Goal: Task Accomplishment & Management: Manage account settings

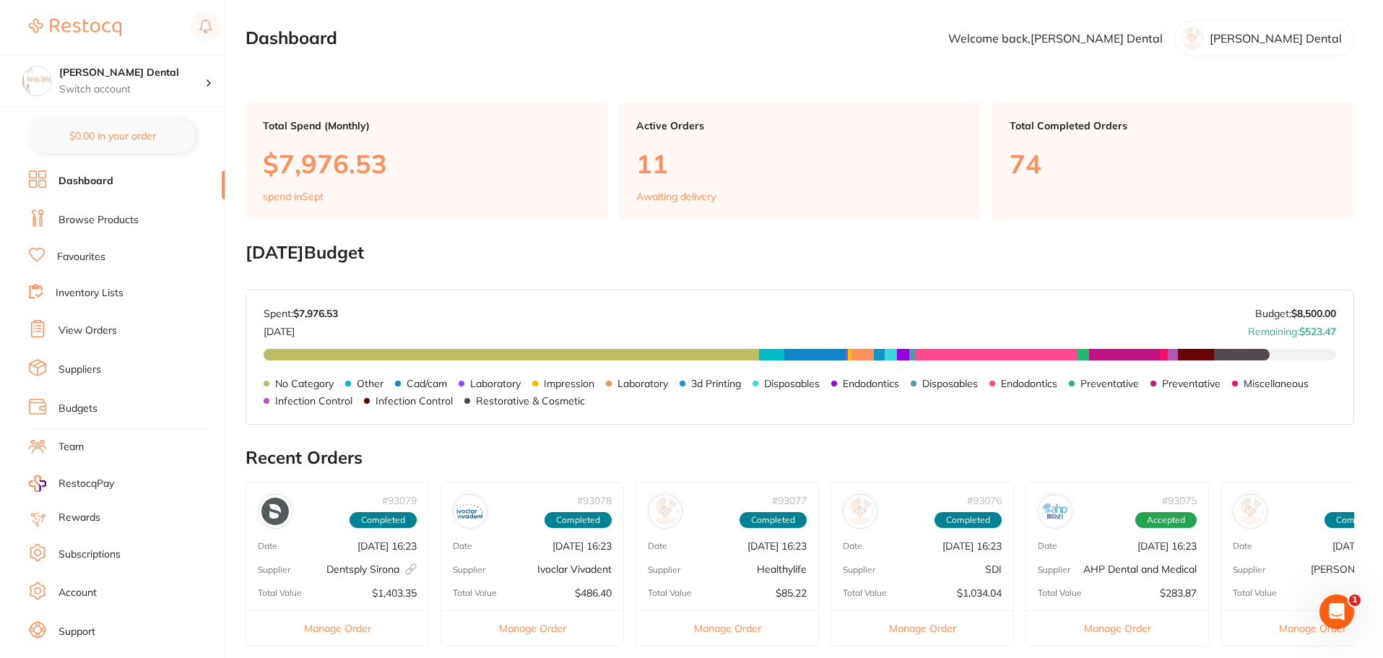
click at [108, 219] on link "Browse Products" at bounding box center [99, 220] width 80 height 14
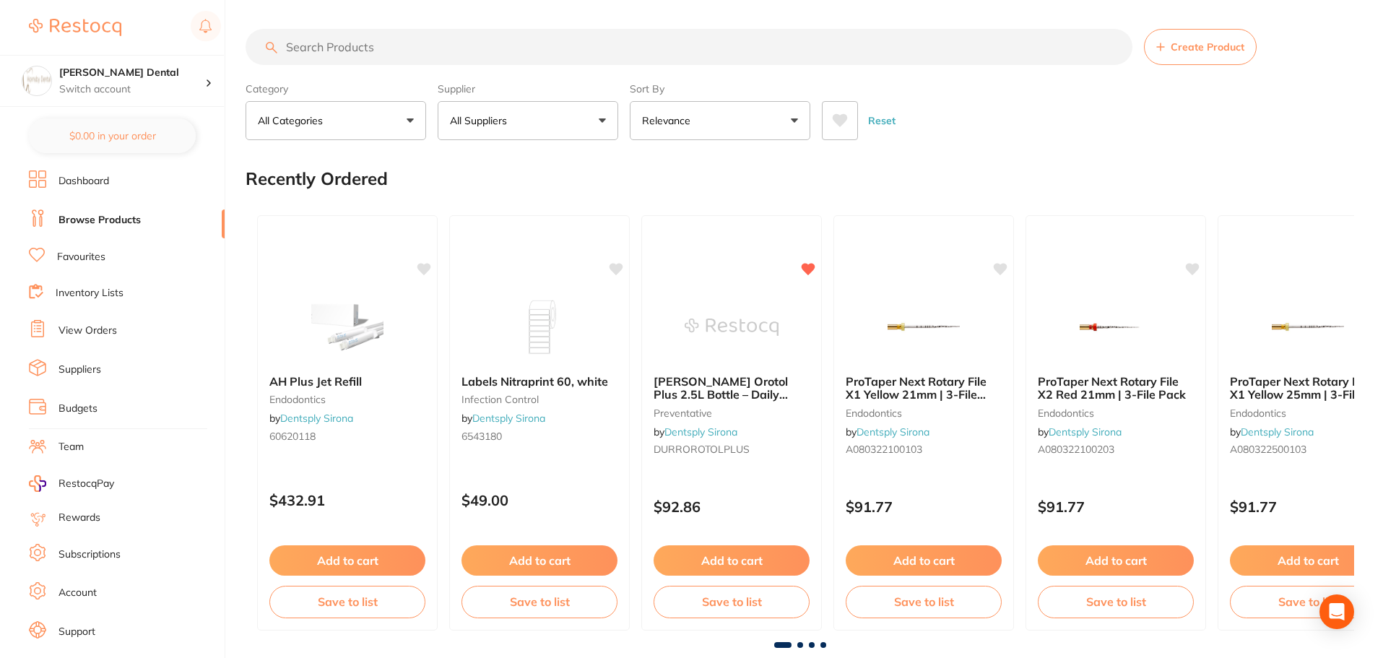
click at [99, 331] on link "View Orders" at bounding box center [88, 331] width 59 height 14
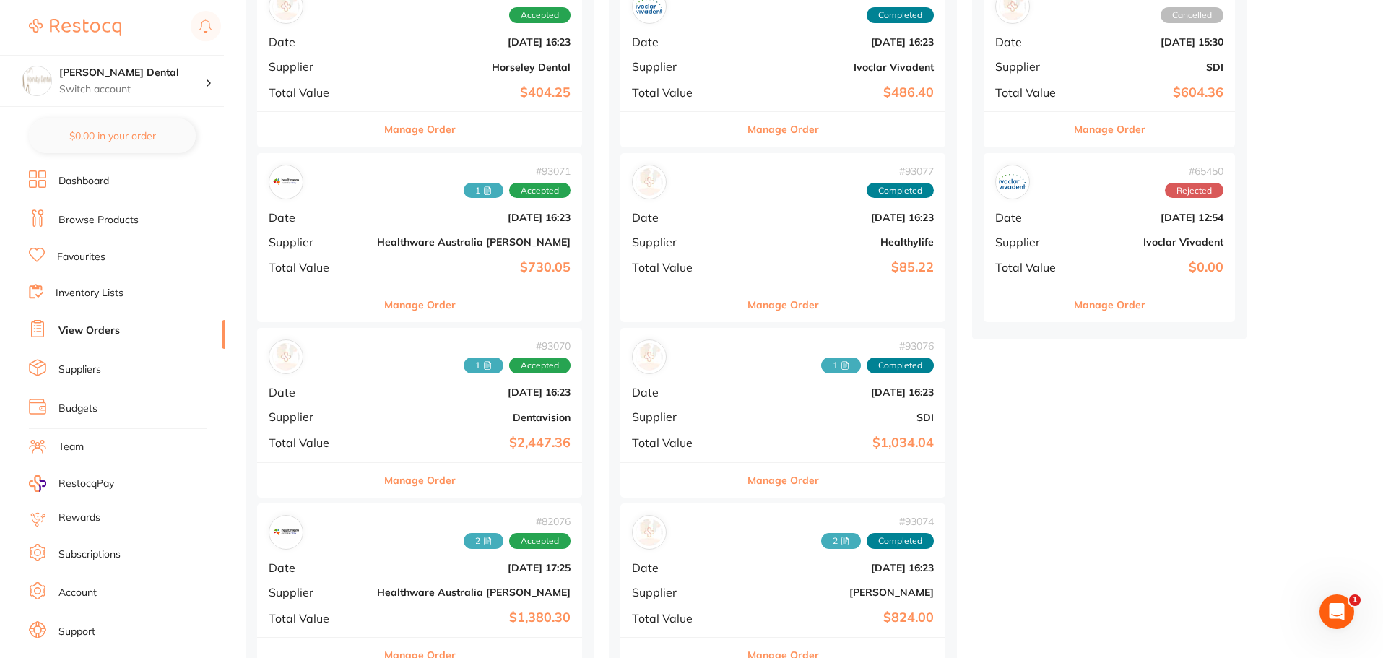
scroll to position [506, 0]
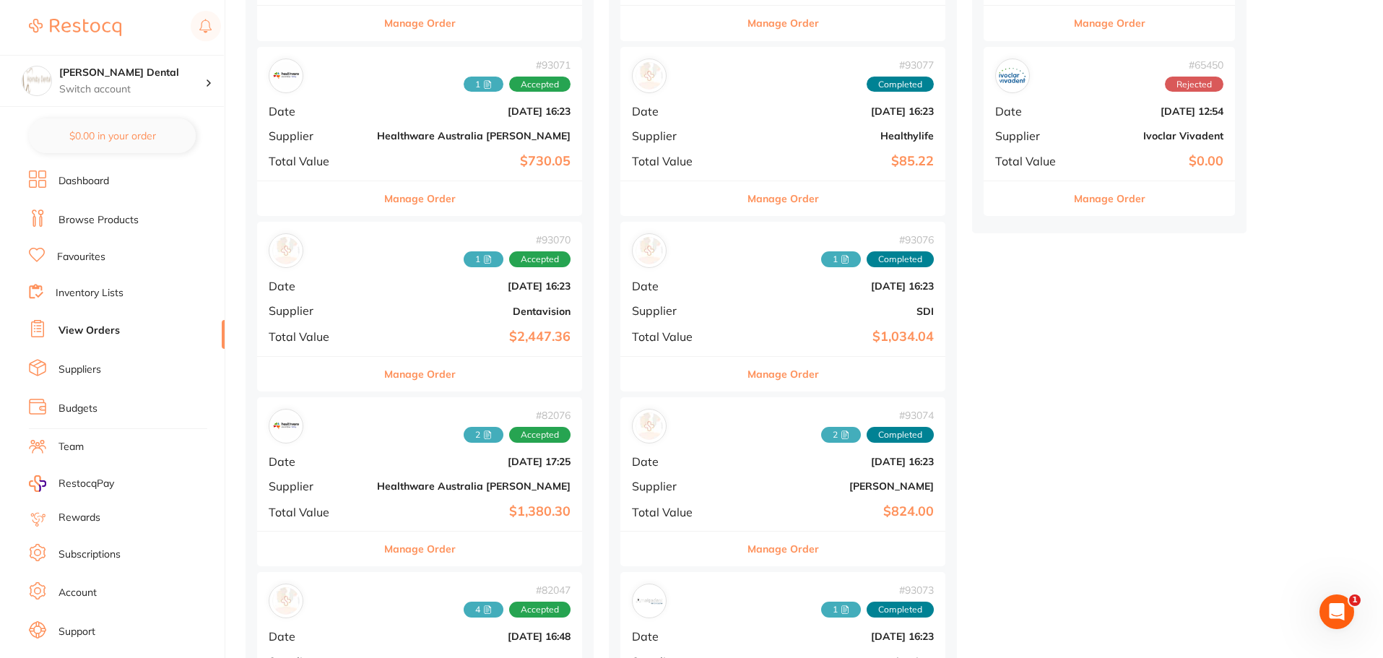
click at [395, 374] on button "Manage Order" at bounding box center [420, 374] width 72 height 35
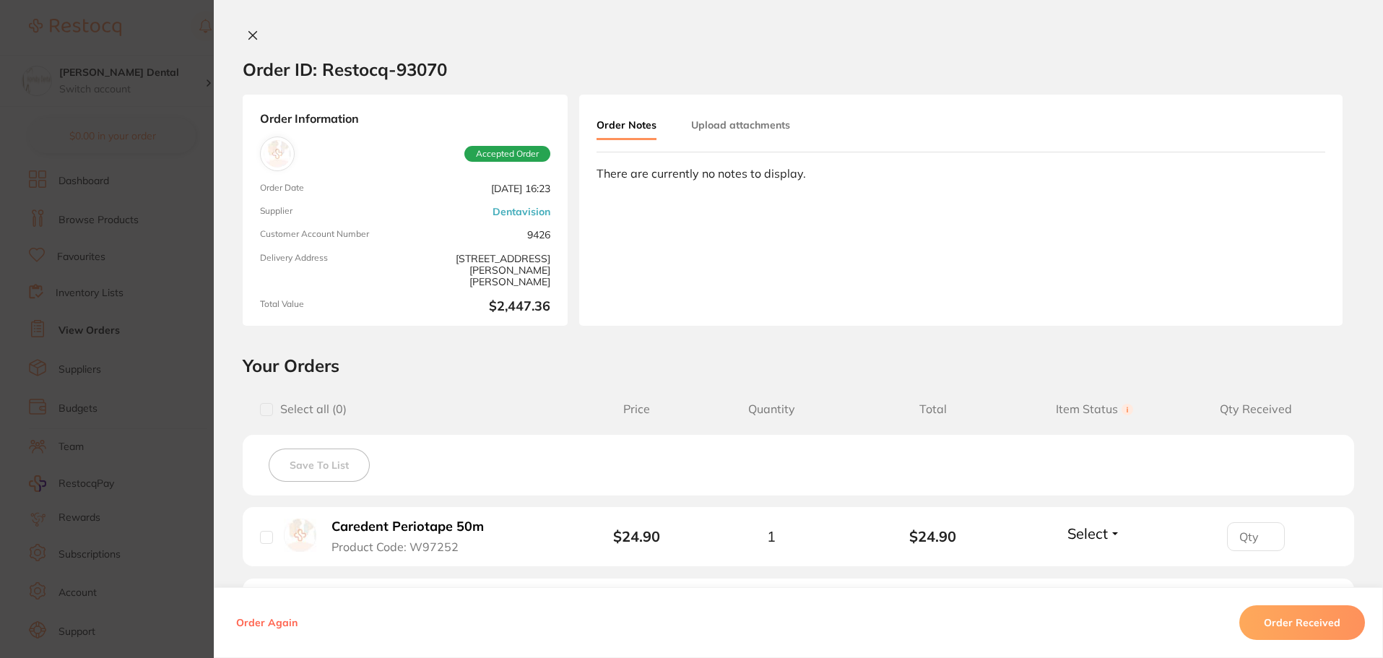
scroll to position [289, 0]
click at [746, 126] on button "Upload attachments" at bounding box center [740, 125] width 99 height 26
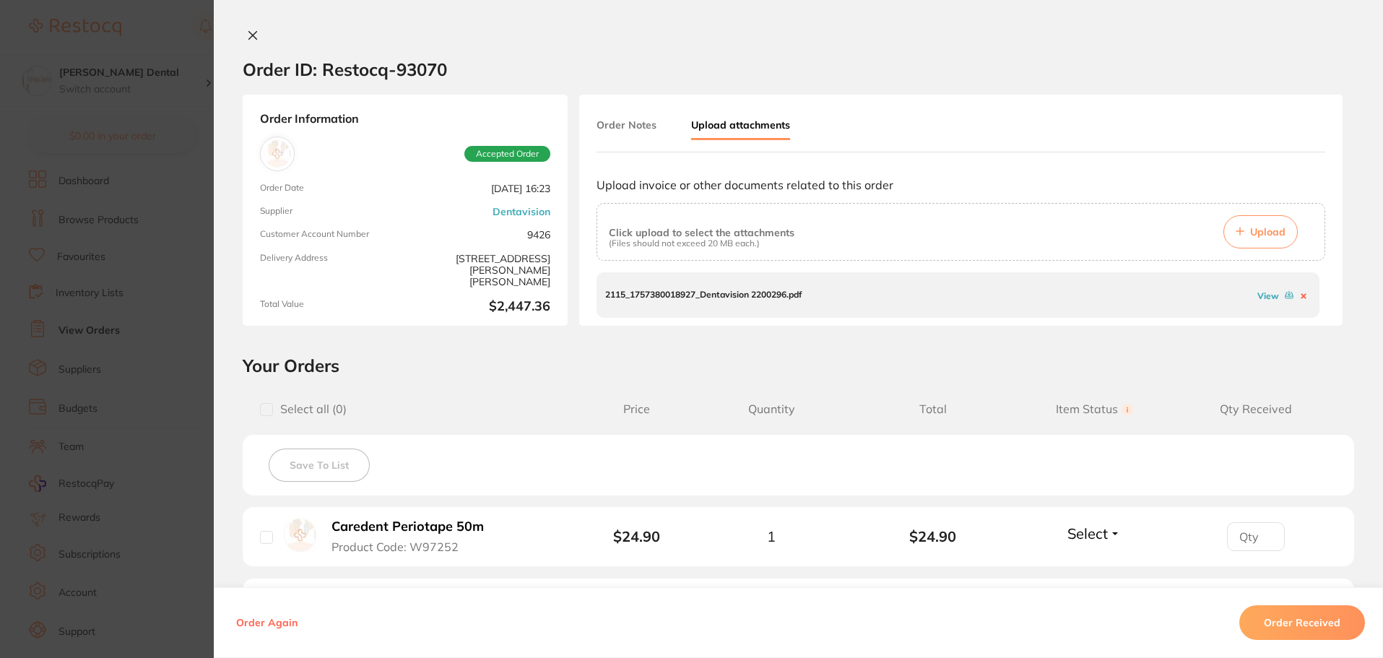
click at [1253, 229] on span "Upload" at bounding box center [1267, 231] width 35 height 13
click at [243, 38] on button at bounding box center [253, 36] width 20 height 15
